Goal: Navigation & Orientation: Find specific page/section

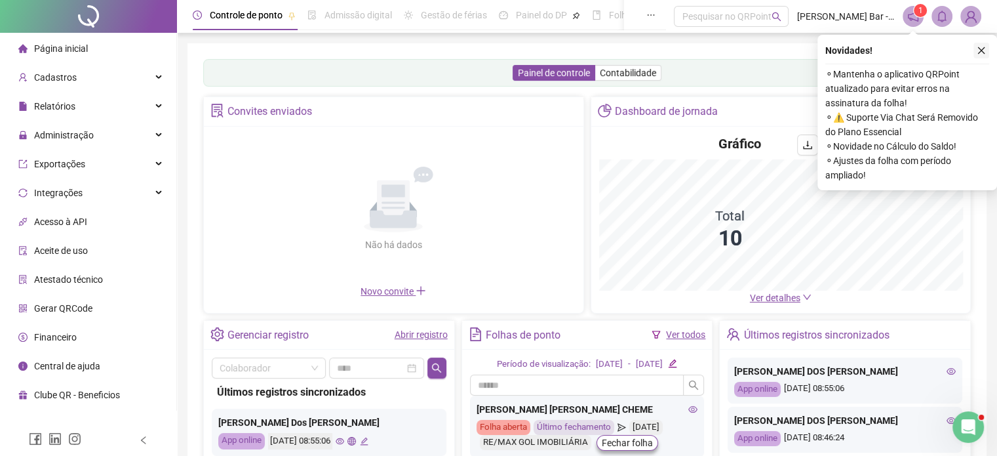
click at [983, 49] on icon "close" at bounding box center [981, 50] width 9 height 9
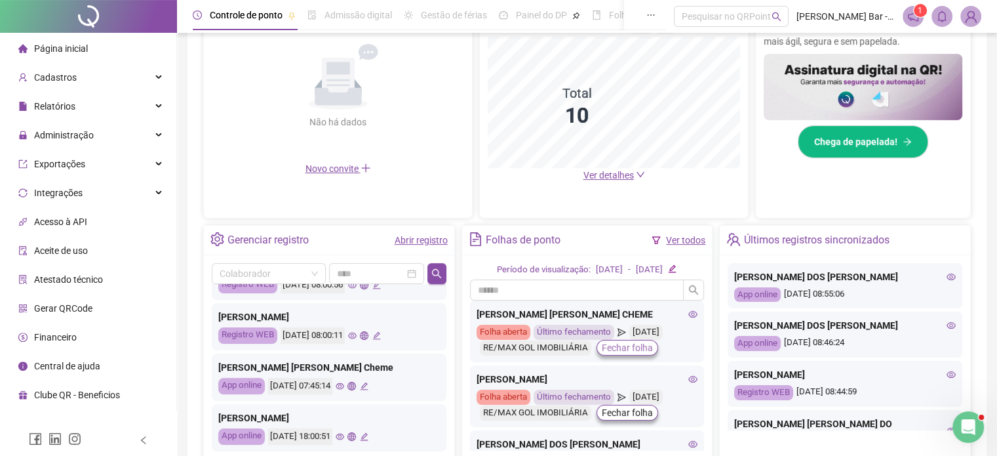
scroll to position [199, 0]
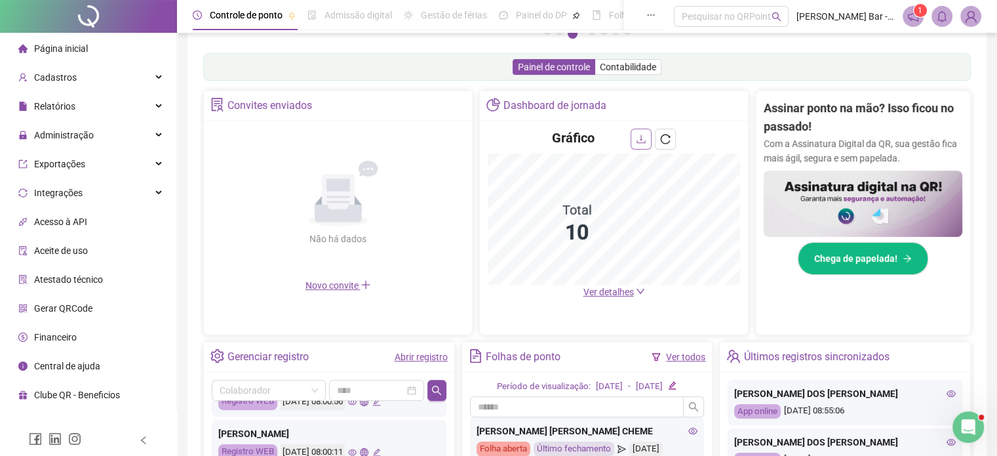
click at [639, 134] on icon "download" at bounding box center [641, 139] width 10 height 10
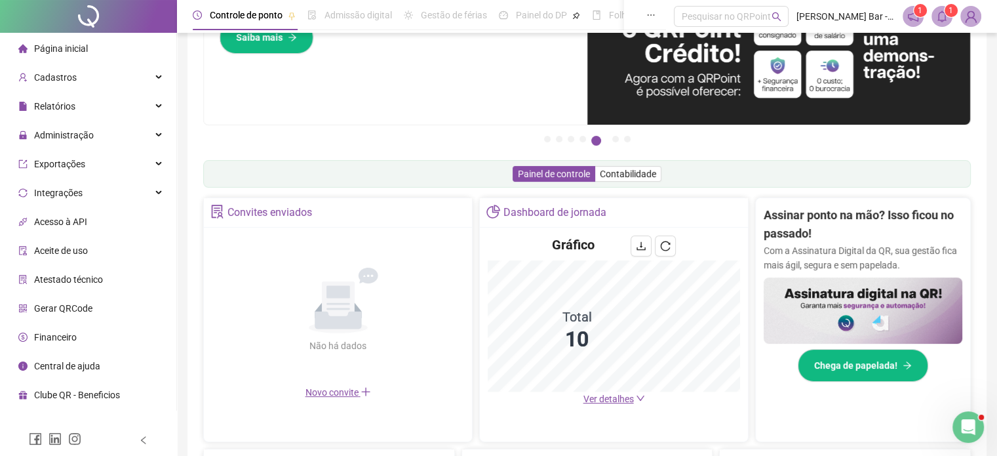
scroll to position [265, 0]
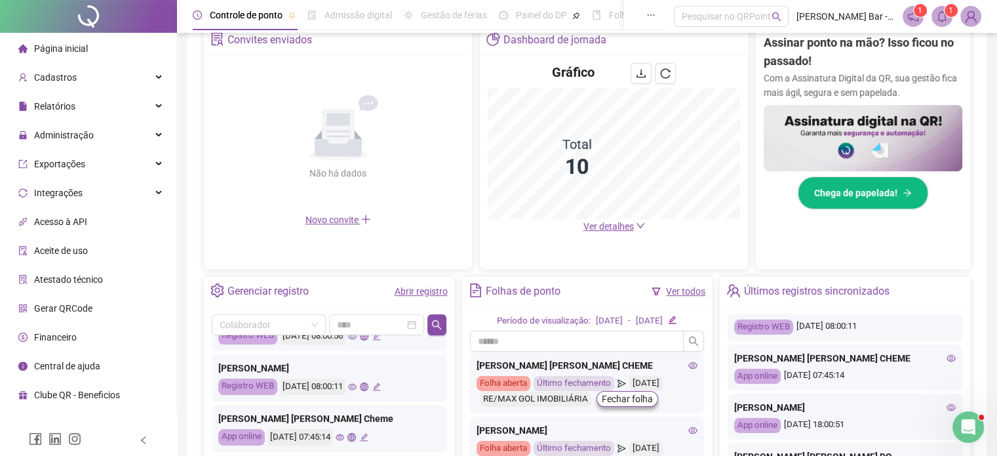
click at [601, 224] on span "Ver detalhes" at bounding box center [608, 226] width 50 height 10
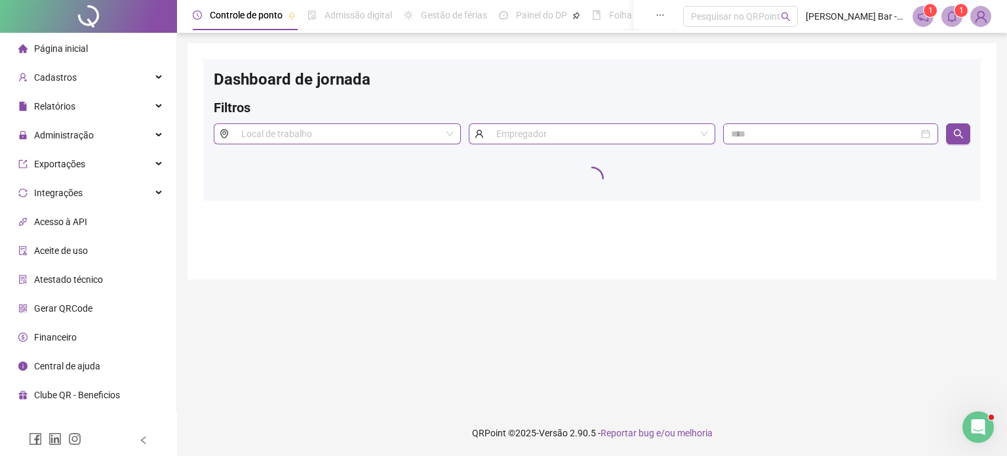
click at [61, 49] on span "Página inicial" at bounding box center [61, 48] width 54 height 10
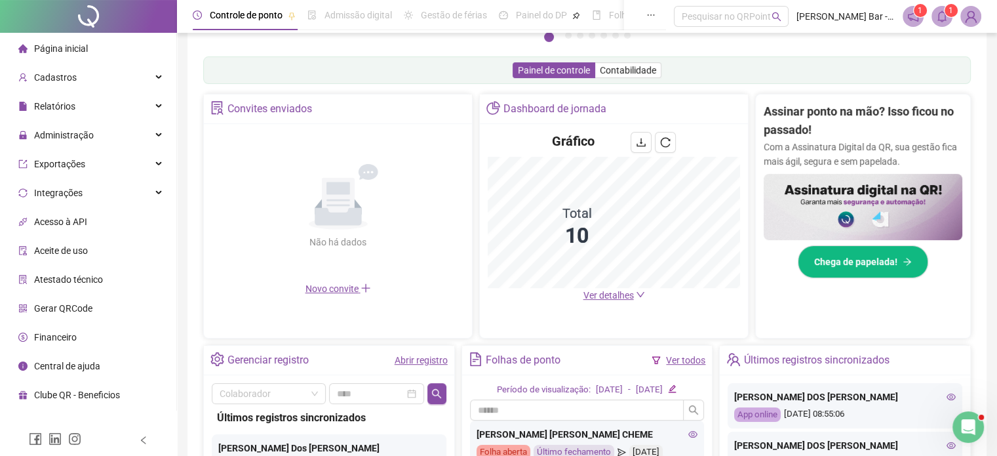
scroll to position [197, 0]
click at [602, 295] on span "Ver detalhes" at bounding box center [608, 294] width 50 height 10
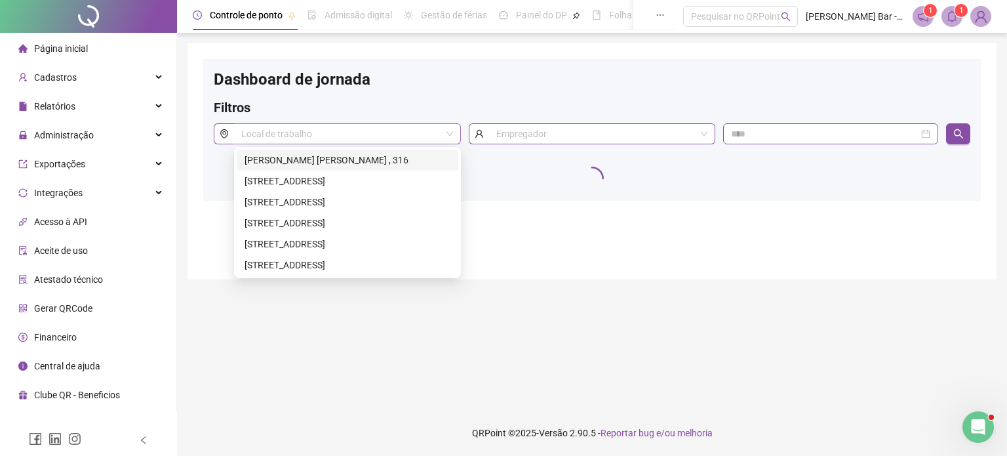
click at [451, 134] on span at bounding box center [347, 134] width 212 height 20
click at [518, 236] on div "Dashboard de jornada Filtros Local de trabalho Empregador" at bounding box center [591, 161] width 809 height 236
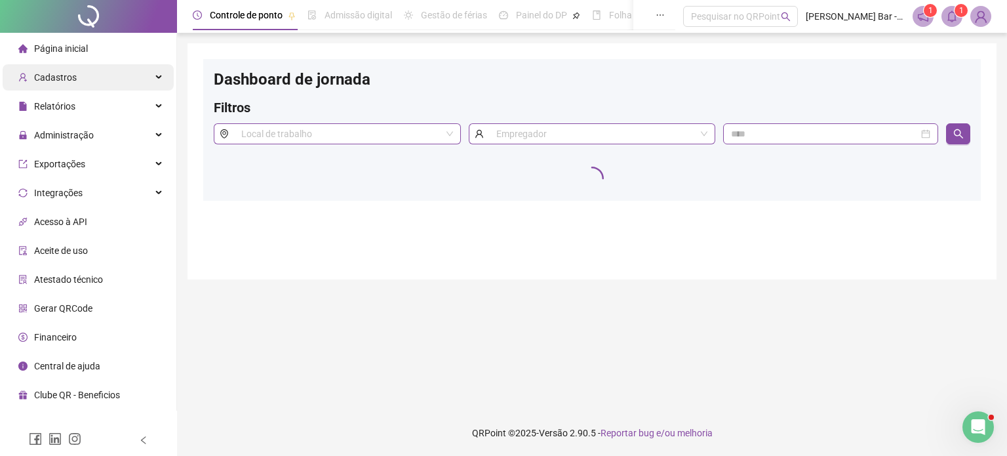
click at [68, 81] on span "Cadastros" at bounding box center [55, 77] width 43 height 10
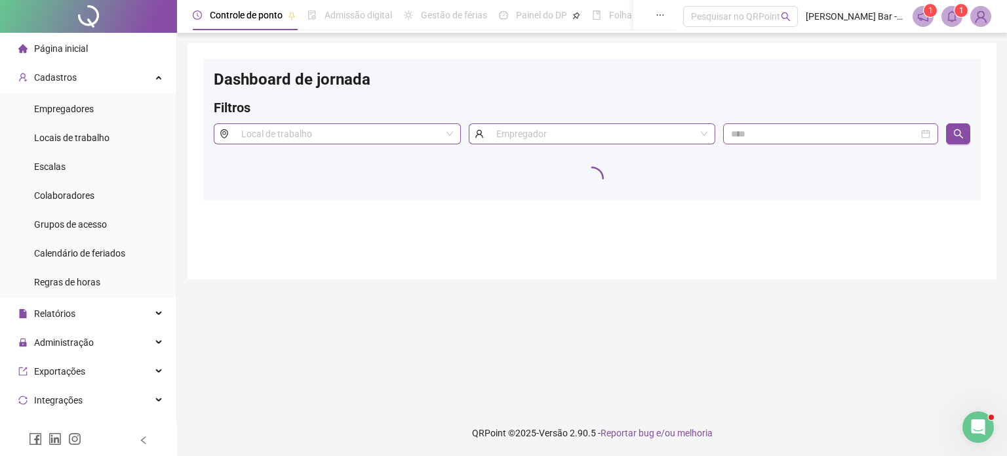
click at [68, 49] on span "Página inicial" at bounding box center [61, 48] width 54 height 10
